Goal: Transaction & Acquisition: Book appointment/travel/reservation

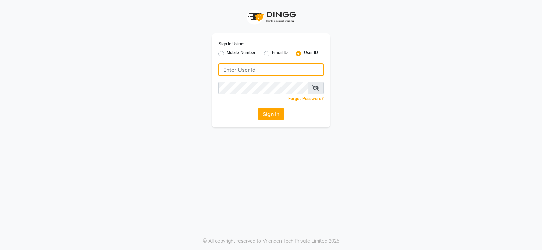
type input "9960830002"
click at [240, 53] on label "Mobile Number" at bounding box center [241, 54] width 29 height 8
click at [231, 53] on input "Mobile Number" at bounding box center [229, 52] width 4 height 4
radio input "true"
radio input "false"
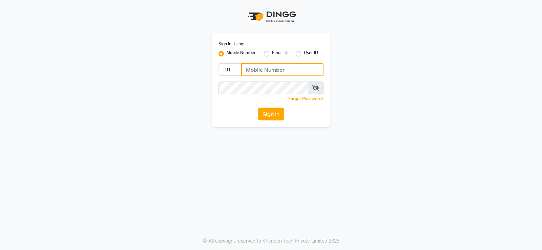
click at [264, 69] on input "Username" at bounding box center [282, 69] width 82 height 13
type input "9960830002"
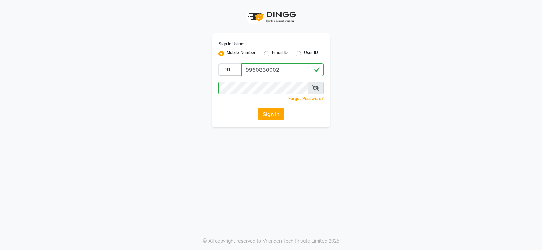
click at [275, 115] on button "Sign In" at bounding box center [271, 114] width 26 height 13
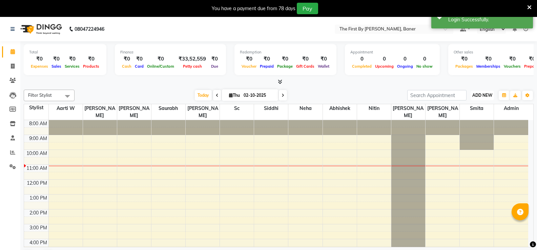
drag, startPoint x: 475, startPoint y: 94, endPoint x: 474, endPoint y: 99, distance: 4.8
click at [475, 95] on span "ADD NEW" at bounding box center [482, 95] width 20 height 5
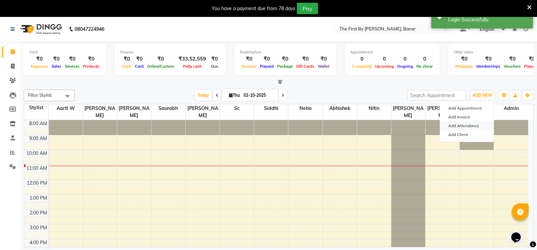
click at [468, 126] on link "Add Attendance" at bounding box center [467, 126] width 54 height 9
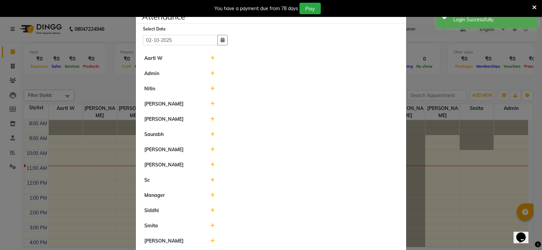
click at [210, 59] on icon at bounding box center [212, 58] width 4 height 5
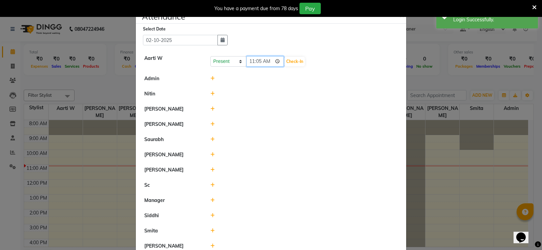
click at [247, 64] on input "11:05" at bounding box center [265, 61] width 38 height 10
type input "10:00"
click at [288, 63] on button "Check-In" at bounding box center [294, 61] width 20 height 9
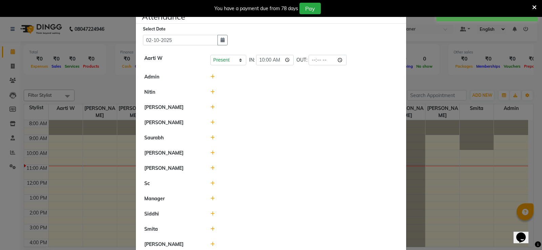
click at [397, 17] on div "You have a payment due from 78 days Pay" at bounding box center [271, 8] width 542 height 17
click at [400, 18] on span "×" at bounding box center [401, 14] width 5 height 10
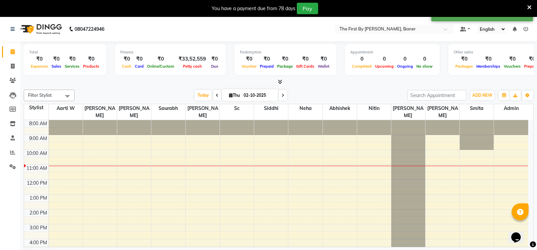
click at [525, 8] on div "You have a payment due from 78 days Pay" at bounding box center [265, 9] width 524 height 12
click at [432, 153] on div "8:00 AM 9:00 AM 10:00 AM 11:00 AM 12:00 PM 1:00 PM 2:00 PM 3:00 PM 4:00 PM 5:00…" at bounding box center [276, 216] width 504 height 193
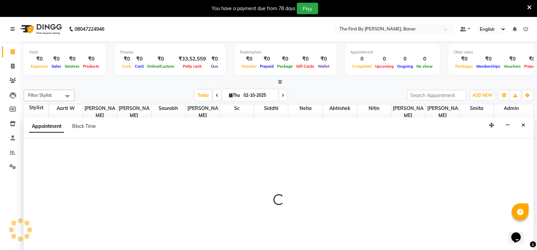
scroll to position [17, 0]
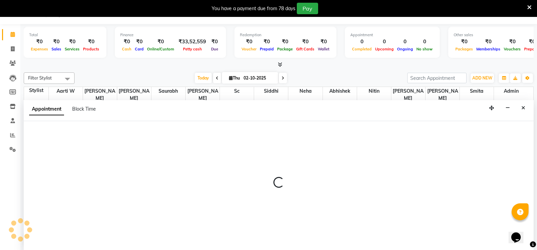
select select "69831"
select select "tentative"
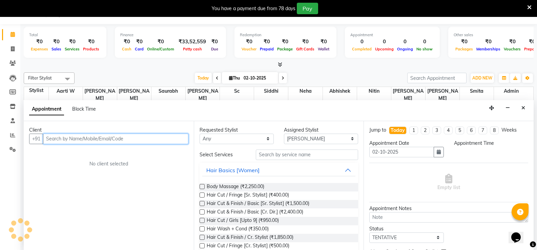
select select "630"
paste input "9619609620"
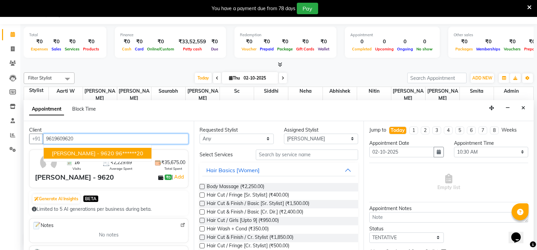
click at [115, 154] on ngb-highlight "96******20" at bounding box center [129, 153] width 28 height 7
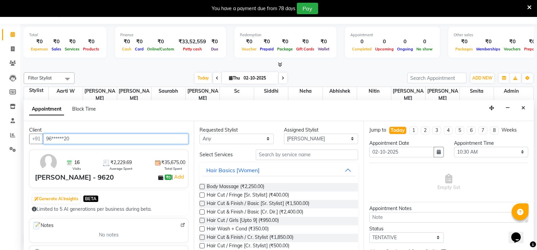
type input "96******20"
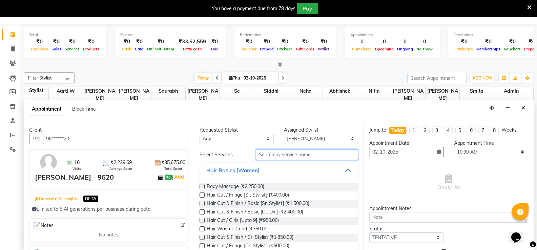
click at [285, 152] on input "text" at bounding box center [307, 155] width 102 height 10
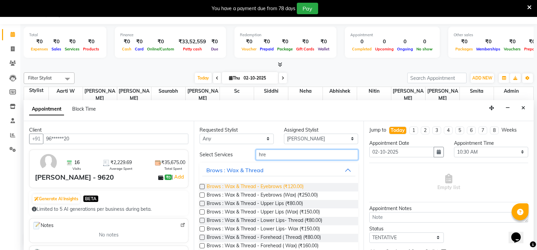
type input "hre"
click at [271, 186] on span "Brows : Wax & Thread - Eyebrows (₹120.00)" at bounding box center [255, 187] width 97 height 8
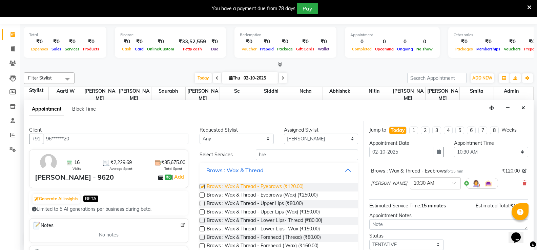
checkbox input "false"
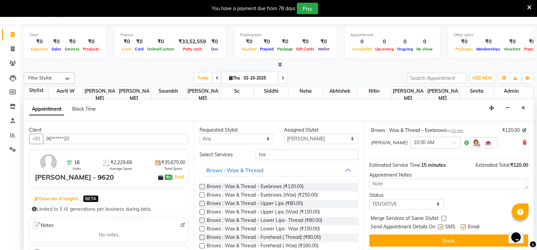
scroll to position [43, 0]
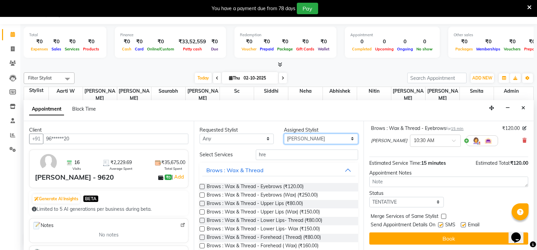
drag, startPoint x: 300, startPoint y: 138, endPoint x: 272, endPoint y: 143, distance: 29.2
click at [300, 139] on select "Select Aarti W Abhishek Admin [PERSON_NAME] [PERSON_NAME] Neha Nitin [PERSON_NA…" at bounding box center [321, 139] width 74 height 10
select select "49030"
click at [284, 134] on select "Select Aarti W Abhishek Admin [PERSON_NAME] [PERSON_NAME] Neha Nitin [PERSON_NA…" at bounding box center [321, 139] width 74 height 10
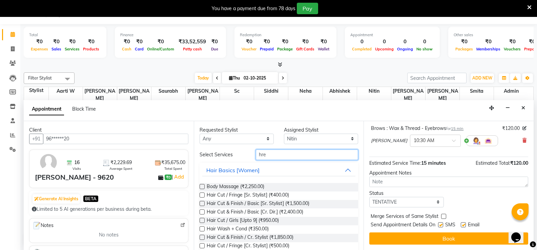
click at [262, 153] on input "hre" at bounding box center [307, 155] width 102 height 10
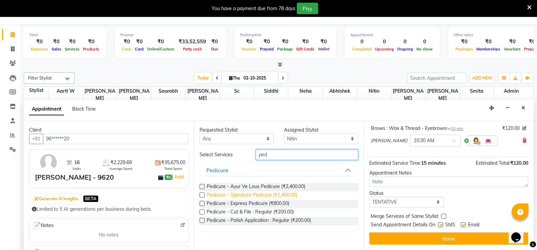
type input "ped"
click at [282, 198] on span "Pedicure - Signature Pedicure (₹1,400.00)" at bounding box center [252, 196] width 90 height 8
checkbox input "false"
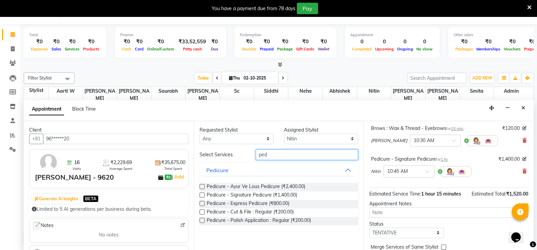
click at [265, 156] on input "ped" at bounding box center [307, 155] width 102 height 10
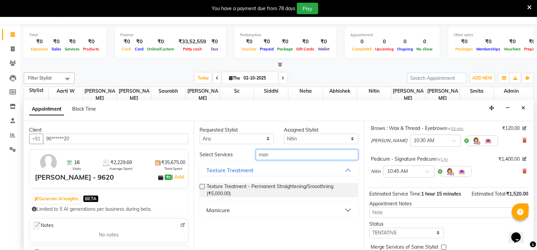
type input "man"
click at [235, 209] on button "Manicure" at bounding box center [278, 210] width 153 height 12
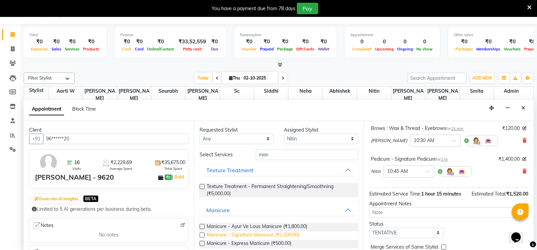
click at [224, 233] on span "Manicure - Signature Manicure (₹1,100.00)" at bounding box center [253, 236] width 92 height 8
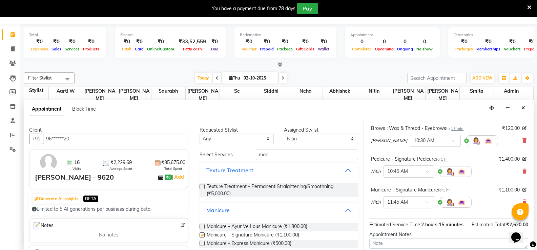
checkbox input "false"
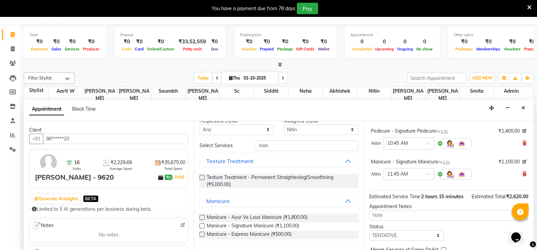
scroll to position [111, 0]
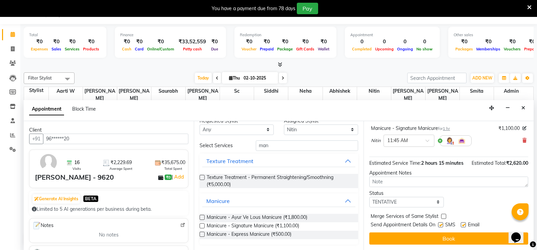
click at [417, 236] on button "Book" at bounding box center [448, 239] width 159 height 12
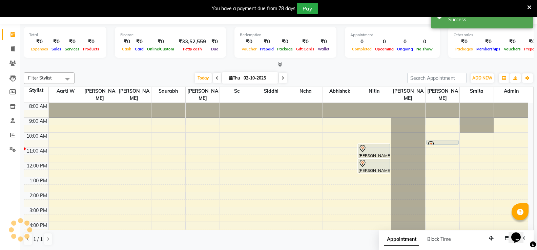
scroll to position [0, 0]
